Goal: Transaction & Acquisition: Book appointment/travel/reservation

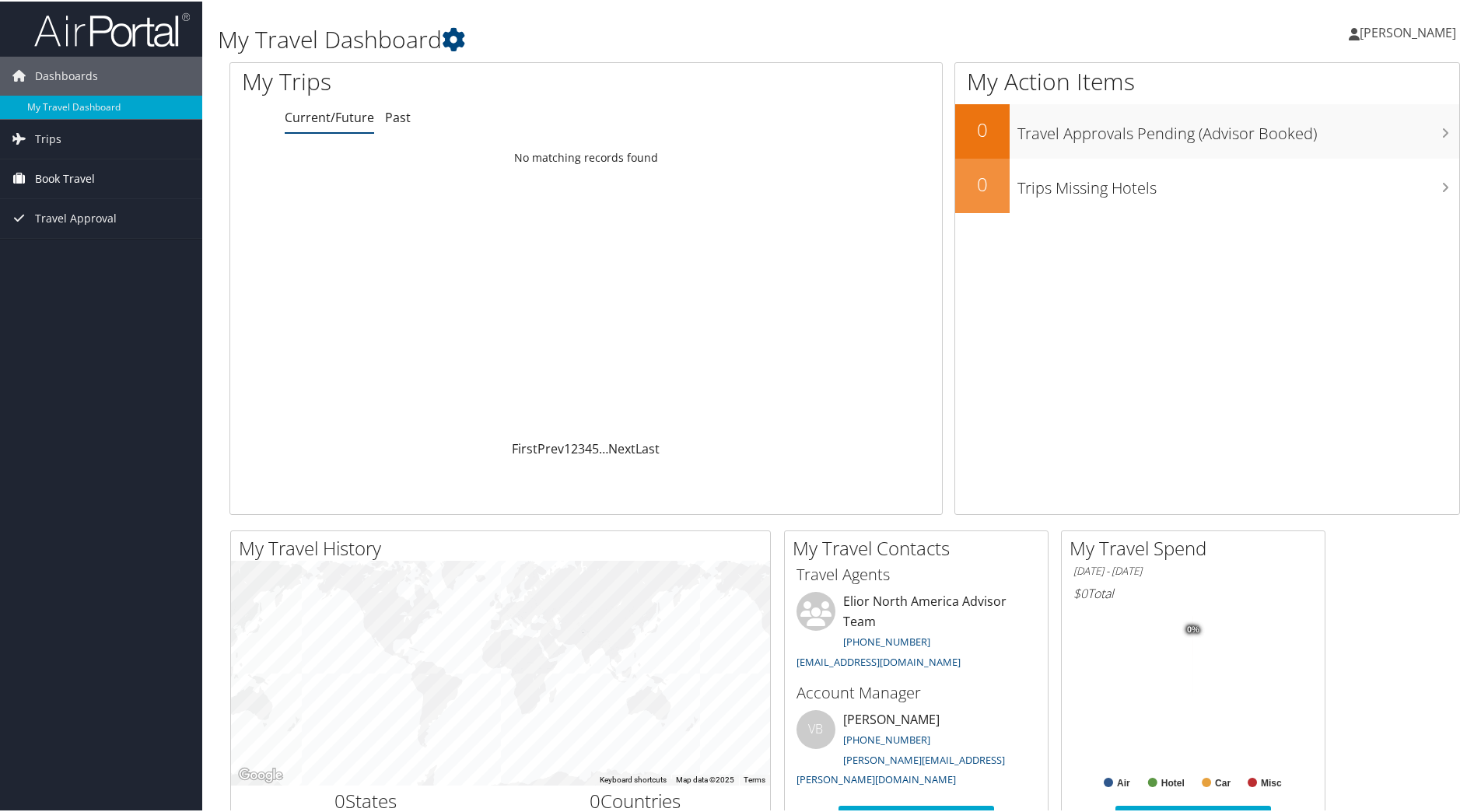
click at [74, 177] on span "Book Travel" at bounding box center [64, 177] width 60 height 39
click at [141, 258] on link "Book/Manage Online Trips" at bounding box center [101, 255] width 203 height 24
